Goal: Information Seeking & Learning: Learn about a topic

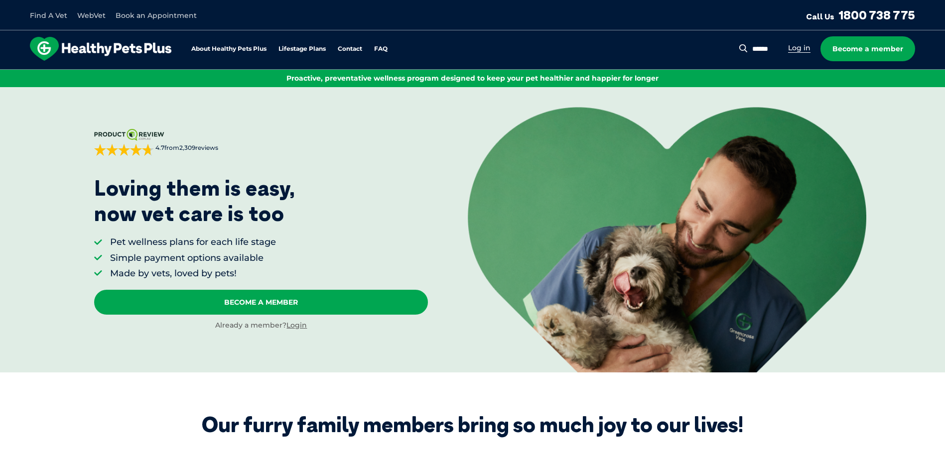
click at [795, 45] on link "Log in" at bounding box center [799, 47] width 22 height 9
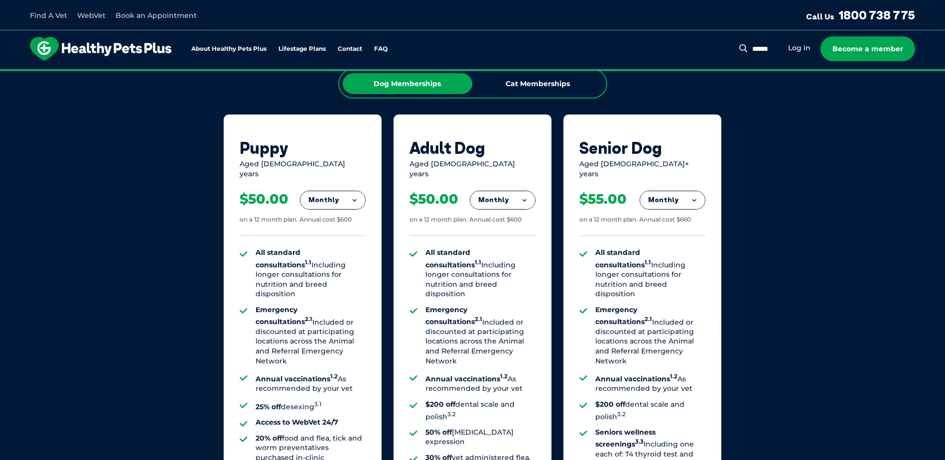
scroll to position [647, 0]
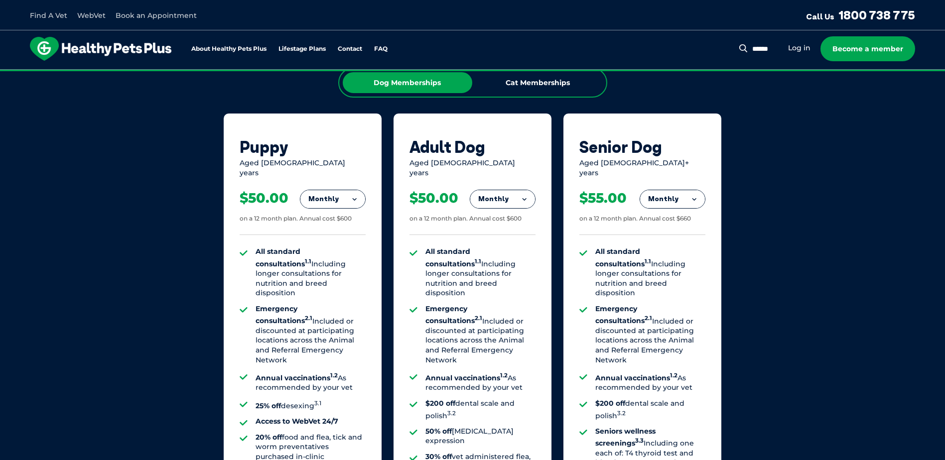
click at [527, 191] on button "Monthly" at bounding box center [502, 199] width 65 height 18
click at [514, 215] on li "Fortnightly" at bounding box center [502, 220] width 65 height 24
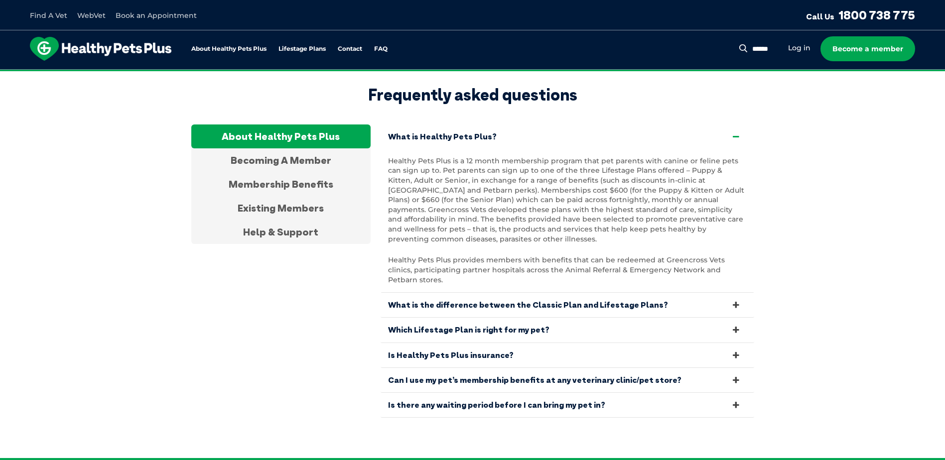
scroll to position [1892, 0]
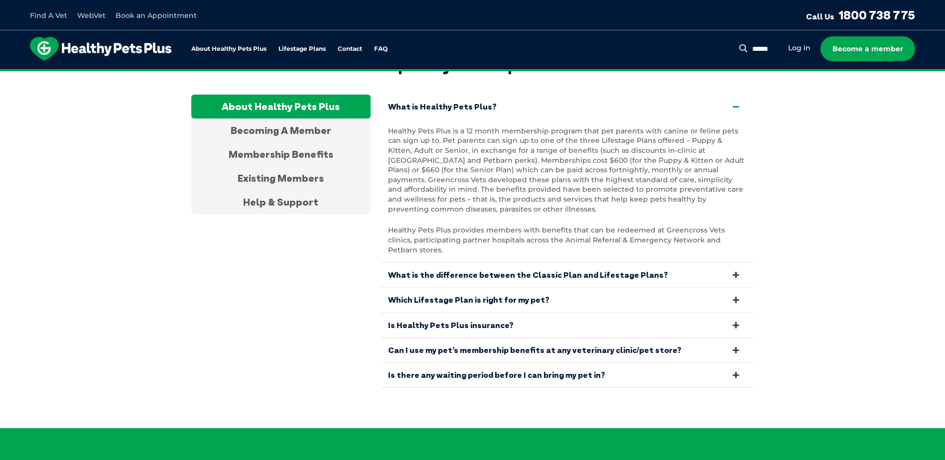
click at [511, 263] on link "What is the difference between the Classic Plan and Lifestage Plans?" at bounding box center [566, 275] width 373 height 24
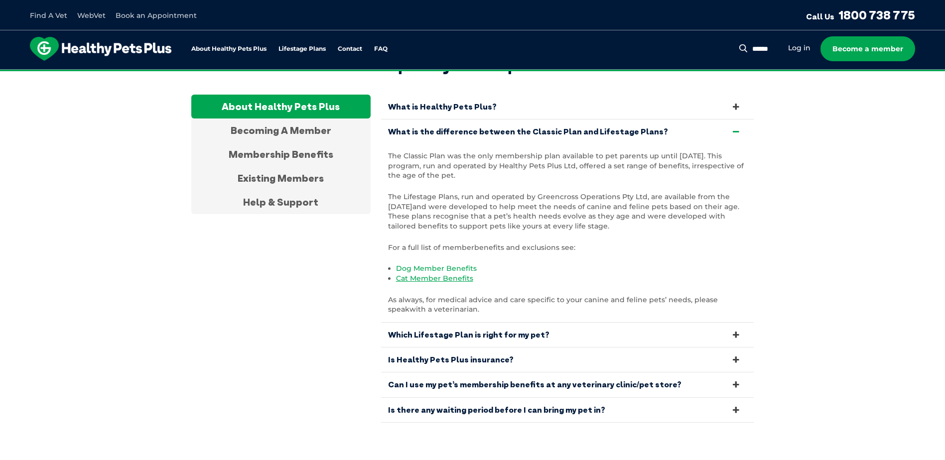
click at [430, 264] on link "Dog Member Benefits" at bounding box center [436, 268] width 81 height 9
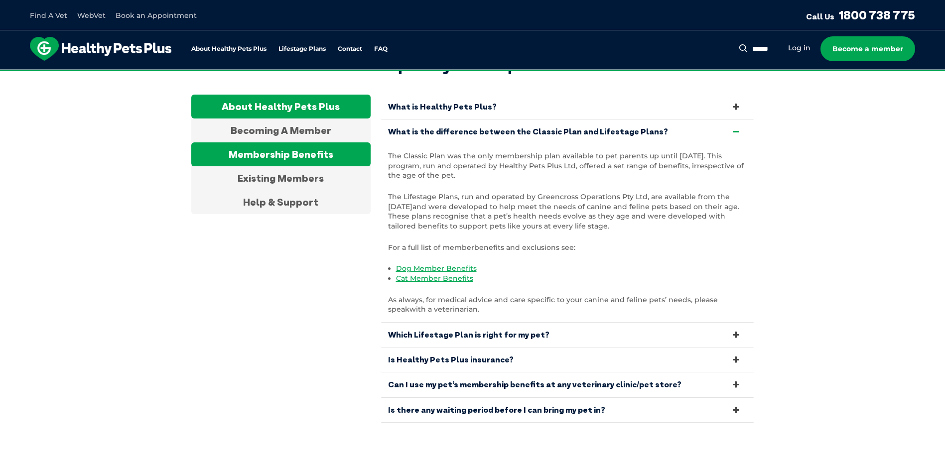
click at [292, 143] on div "Membership Benefits" at bounding box center [280, 154] width 179 height 24
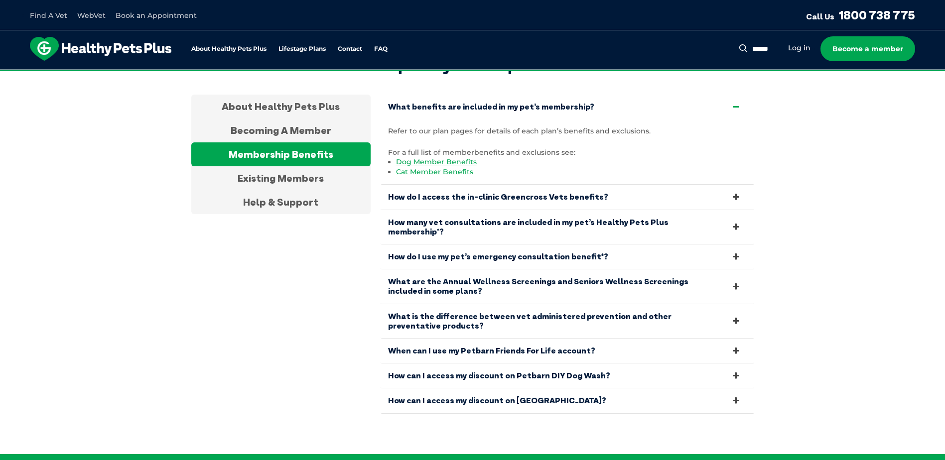
click at [476, 198] on link "How do I access the in-clinic Greencross Vets benefits?" at bounding box center [566, 197] width 373 height 24
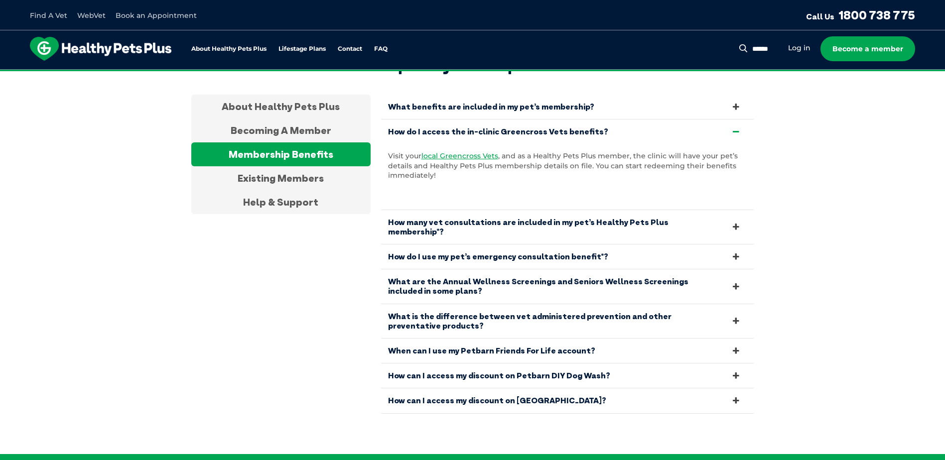
click at [478, 216] on link "How many vet consultations are included in my pet’s Healthy Pets Plus membershi…" at bounding box center [566, 227] width 373 height 34
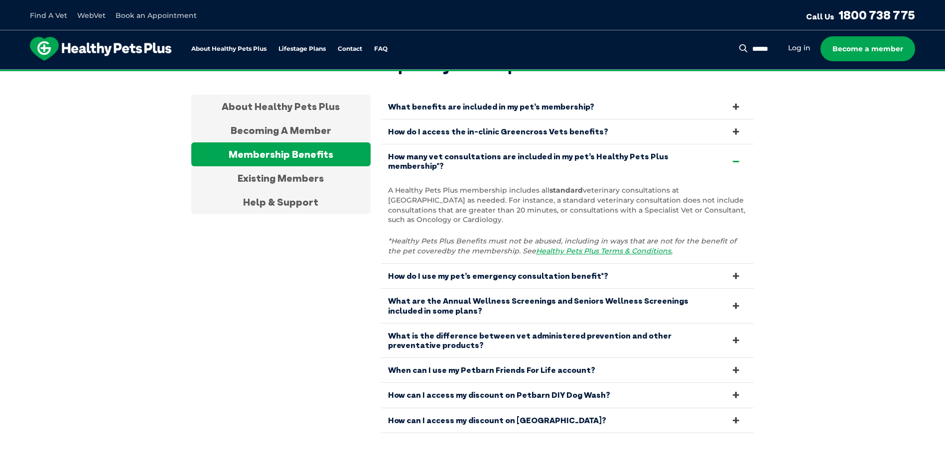
click at [469, 264] on link "How do I use my pet’s emergency consultation benefit*?" at bounding box center [566, 276] width 373 height 24
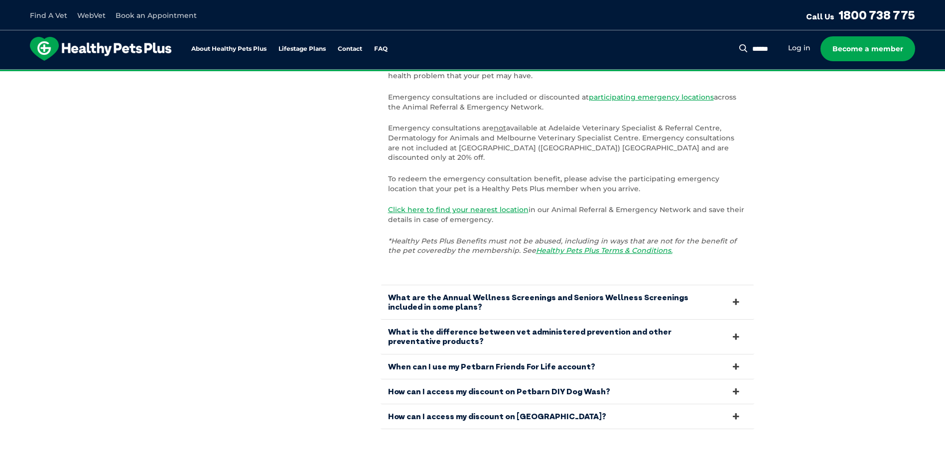
scroll to position [2091, 0]
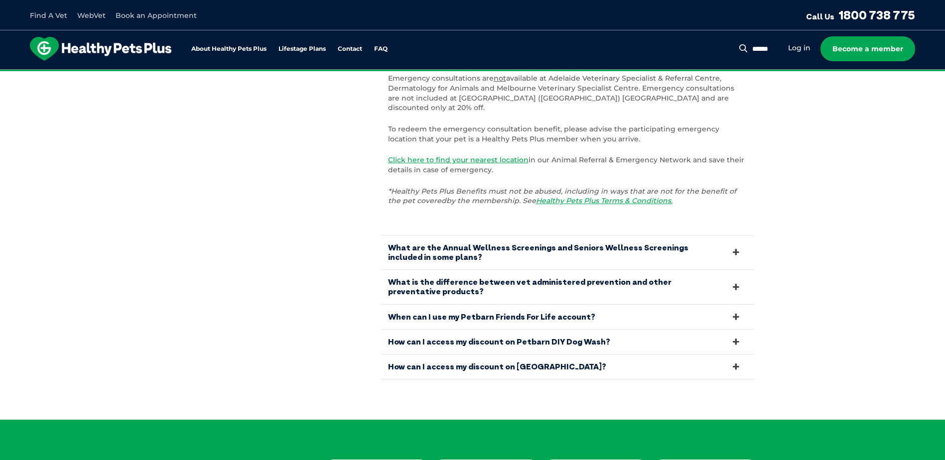
click at [473, 236] on link "What are the Annual Wellness Screenings and Seniors Wellness Screenings include…" at bounding box center [566, 253] width 373 height 34
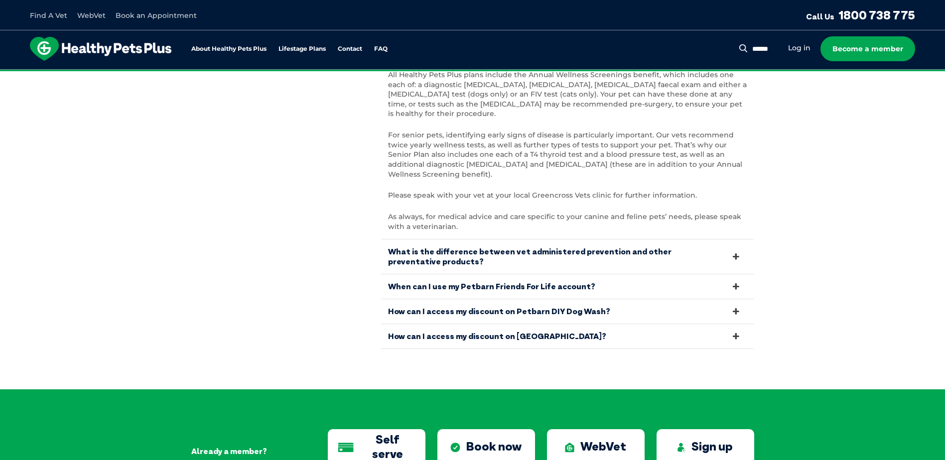
scroll to position [2141, 0]
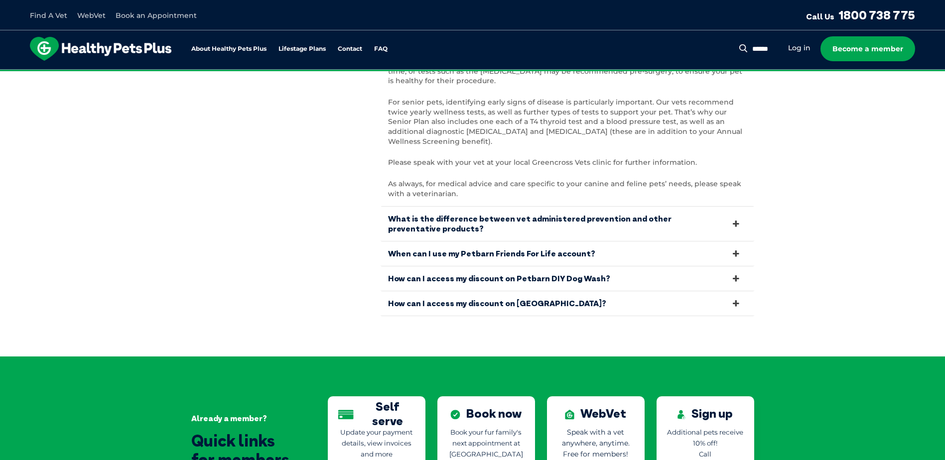
click at [486, 241] on link "When can I use my Petbarn Friends For Life account?" at bounding box center [566, 253] width 373 height 24
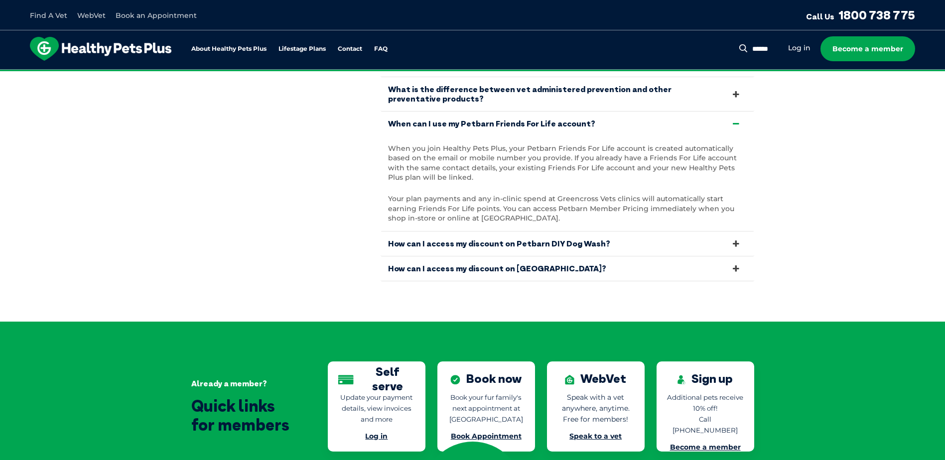
scroll to position [2042, 0]
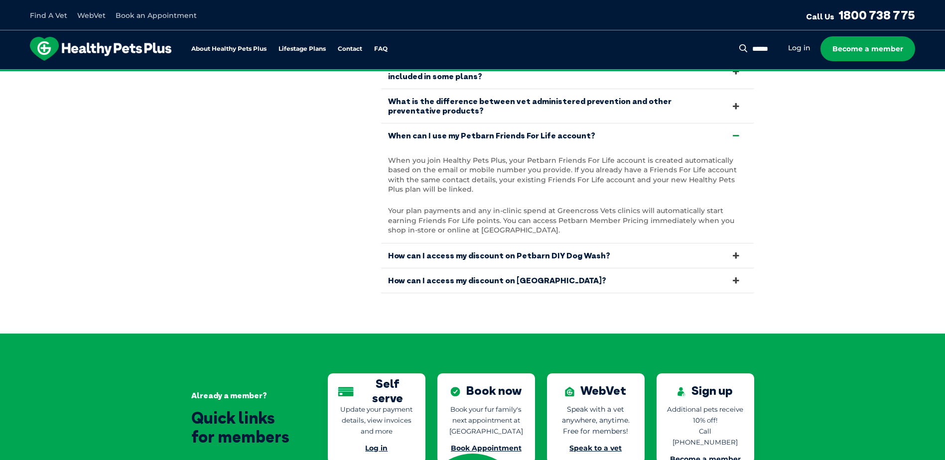
click at [540, 243] on link "How can I access my discount on Petbarn DIY Dog Wash?" at bounding box center [566, 255] width 373 height 24
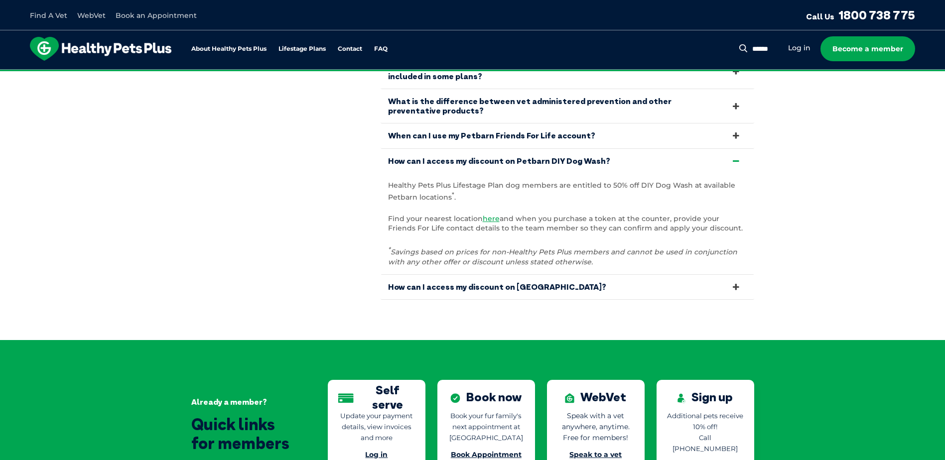
click at [482, 275] on link "How can I access my discount on [GEOGRAPHIC_DATA]?" at bounding box center [566, 287] width 373 height 24
